Goal: Information Seeking & Learning: Learn about a topic

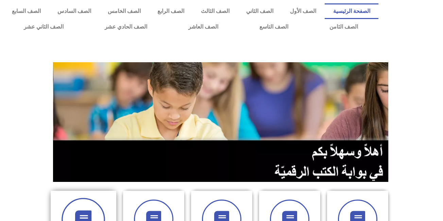
click at [89, 211] on icon at bounding box center [83, 219] width 19 height 19
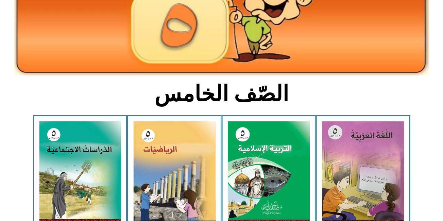
scroll to position [99, 0]
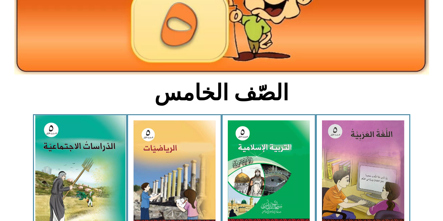
click at [108, 142] on img at bounding box center [80, 170] width 90 height 111
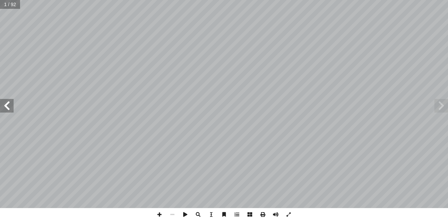
click at [12, 112] on span at bounding box center [7, 106] width 14 height 14
click at [13, 110] on span at bounding box center [7, 106] width 14 height 14
click at [11, 111] on span at bounding box center [7, 106] width 14 height 14
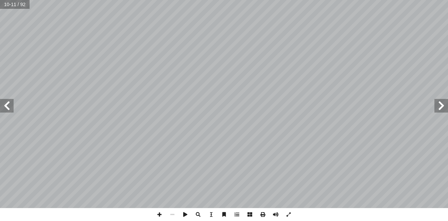
click at [11, 111] on span at bounding box center [7, 106] width 14 height 14
click at [10, 111] on span at bounding box center [7, 106] width 14 height 14
click at [161, 214] on span at bounding box center [159, 214] width 13 height 13
click at [8, 109] on span at bounding box center [7, 106] width 14 height 14
click at [161, 216] on span at bounding box center [159, 214] width 13 height 13
